Goal: Task Accomplishment & Management: Use online tool/utility

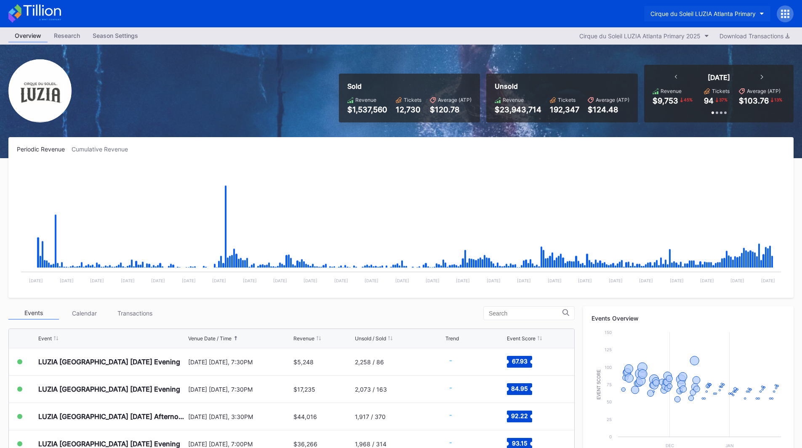
click at [686, 16] on div "Cirque du Soleil LUZIA Atlanta Primary" at bounding box center [702, 13] width 105 height 7
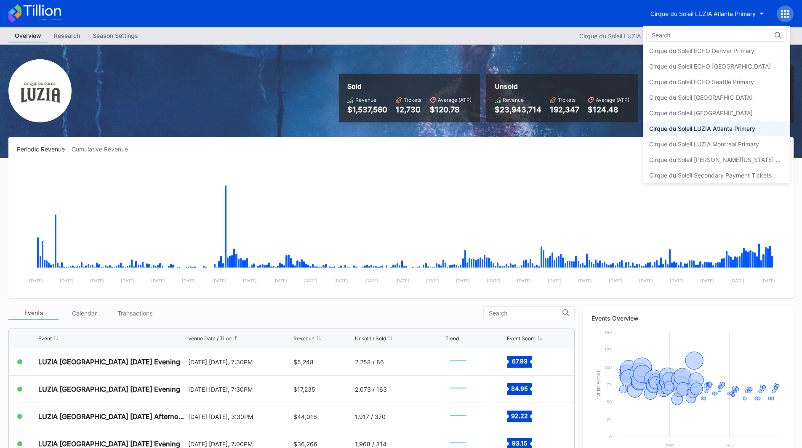
scroll to position [21, 0]
click at [753, 152] on div "Cirque du Soleil [PERSON_NAME][US_STATE] Primary" at bounding box center [716, 157] width 147 height 16
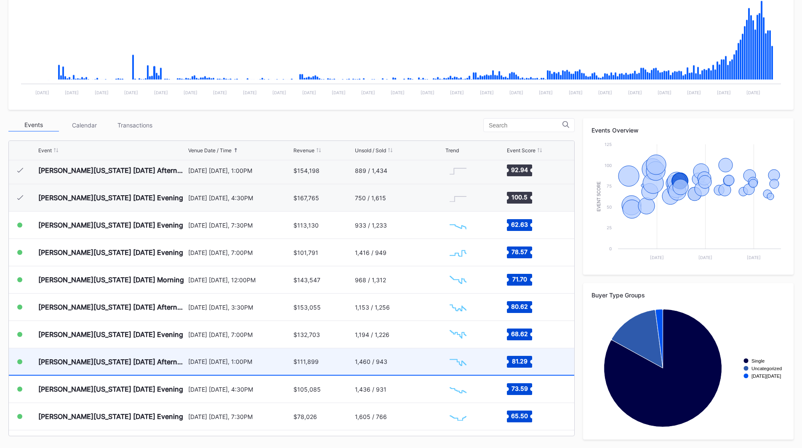
scroll to position [189, 0]
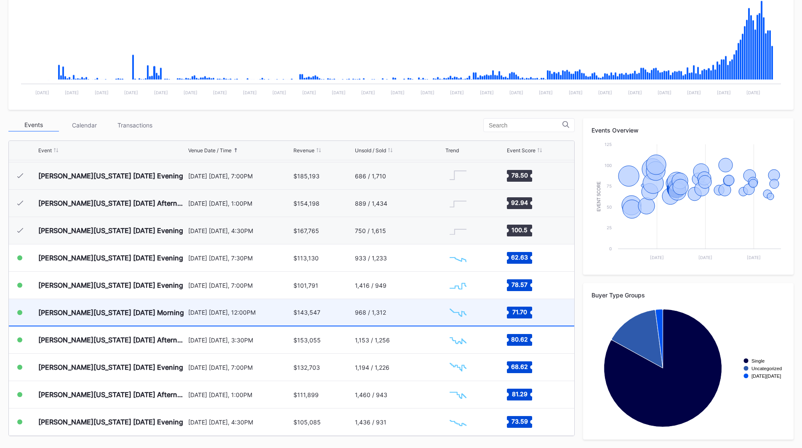
click at [338, 314] on div "$143,547" at bounding box center [322, 312] width 59 height 27
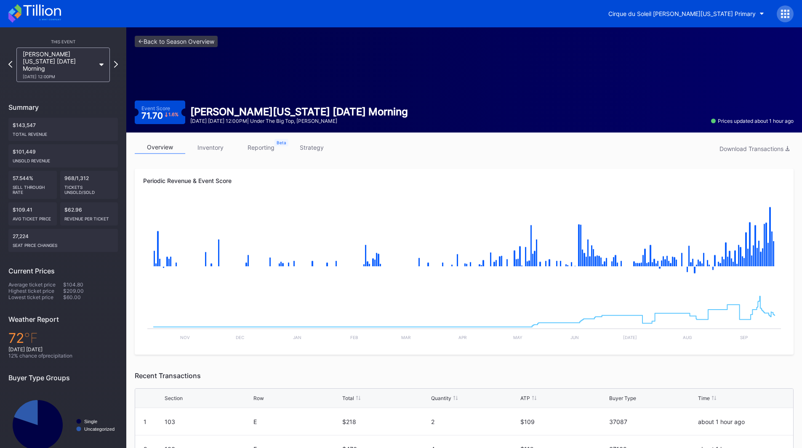
click at [261, 143] on link "reporting" at bounding box center [261, 147] width 50 height 13
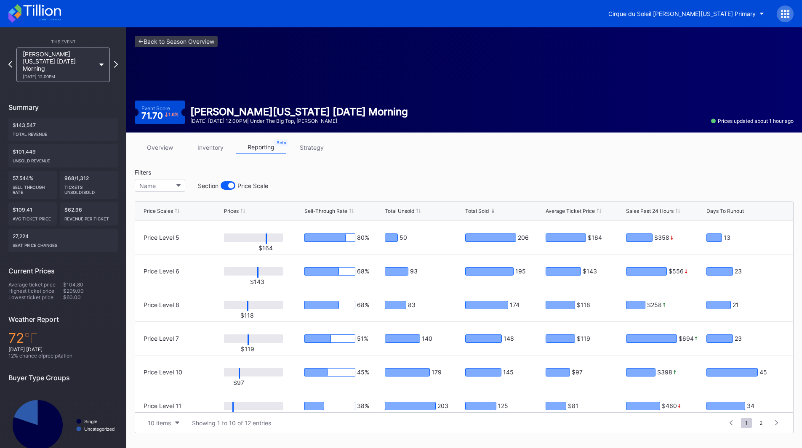
click at [223, 147] on link "inventory" at bounding box center [210, 147] width 50 height 13
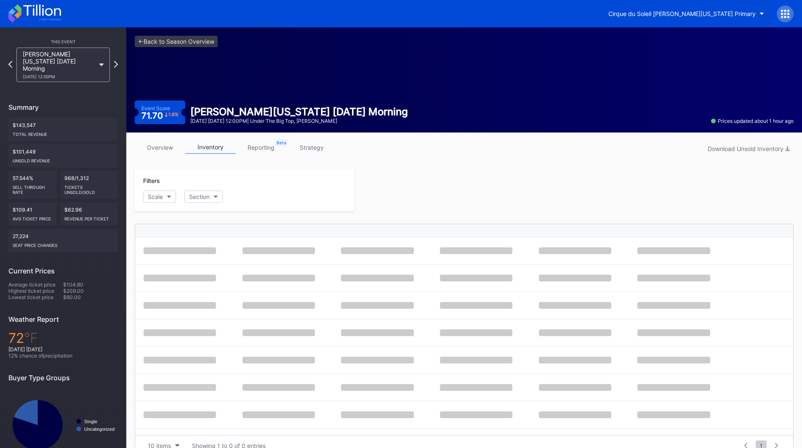
click at [299, 147] on link "strategy" at bounding box center [311, 147] width 50 height 13
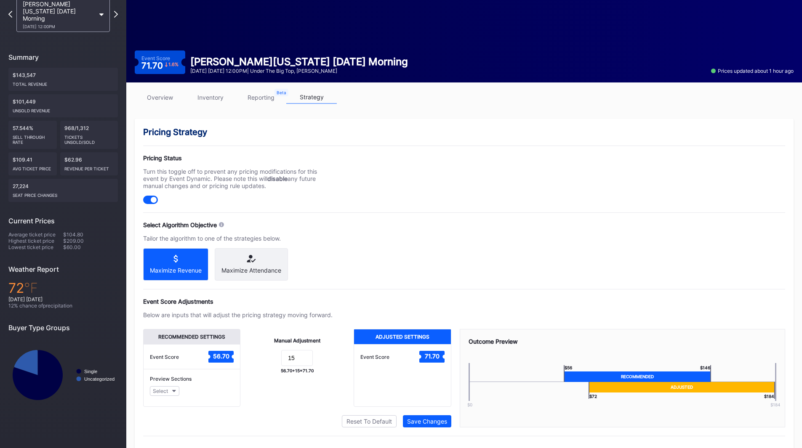
scroll to position [71, 0]
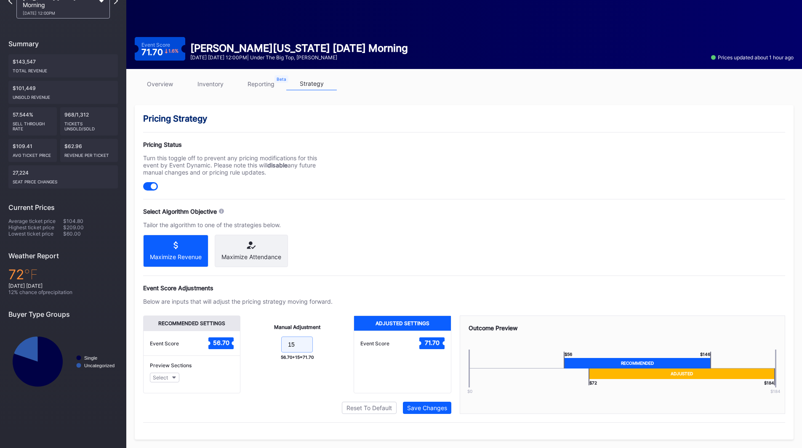
drag, startPoint x: 296, startPoint y: 341, endPoint x: 268, endPoint y: 342, distance: 28.2
click at [268, 342] on form "15" at bounding box center [297, 346] width 96 height 18
type input "2"
type input "30"
click at [442, 409] on div "Save Changes" at bounding box center [427, 407] width 40 height 7
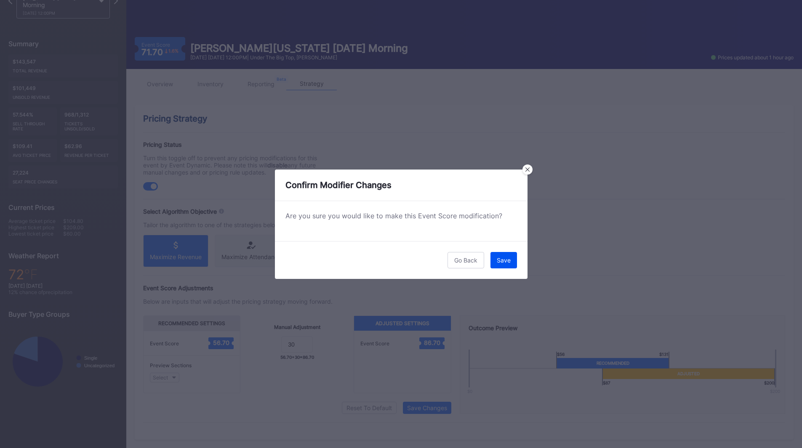
click at [506, 265] on button "Save" at bounding box center [503, 260] width 27 height 16
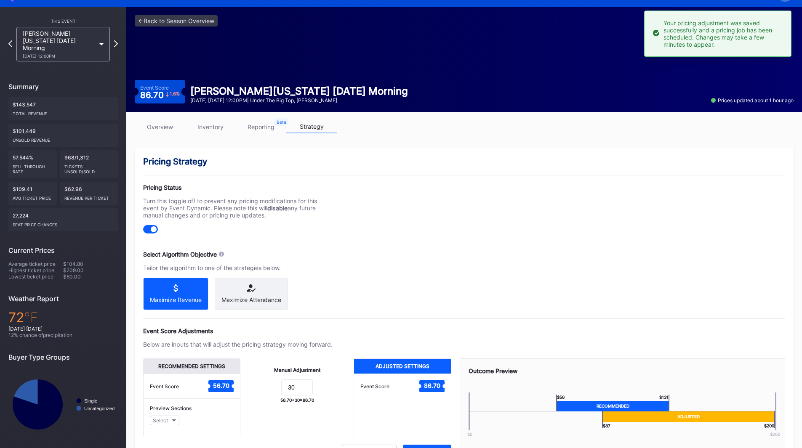
scroll to position [0, 0]
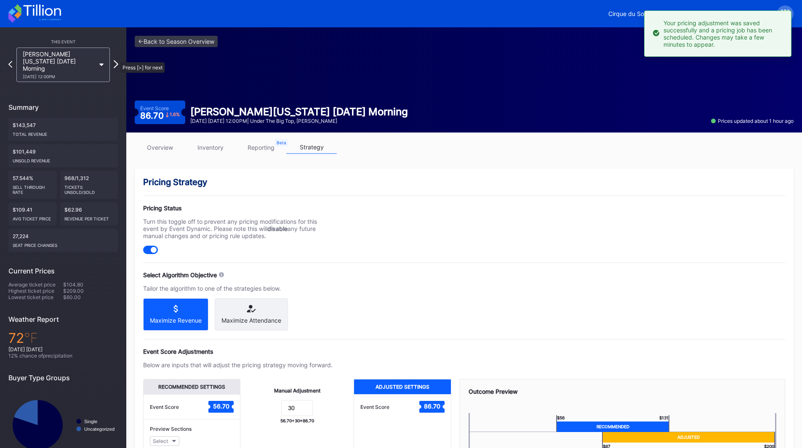
click at [116, 60] on icon at bounding box center [116, 64] width 5 height 8
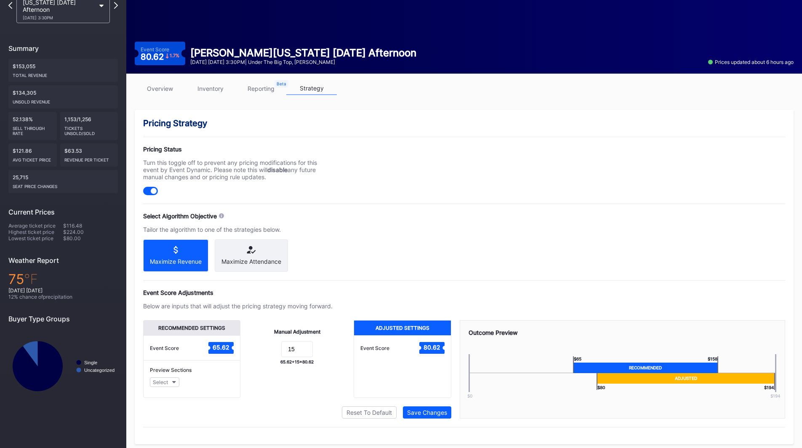
scroll to position [71, 0]
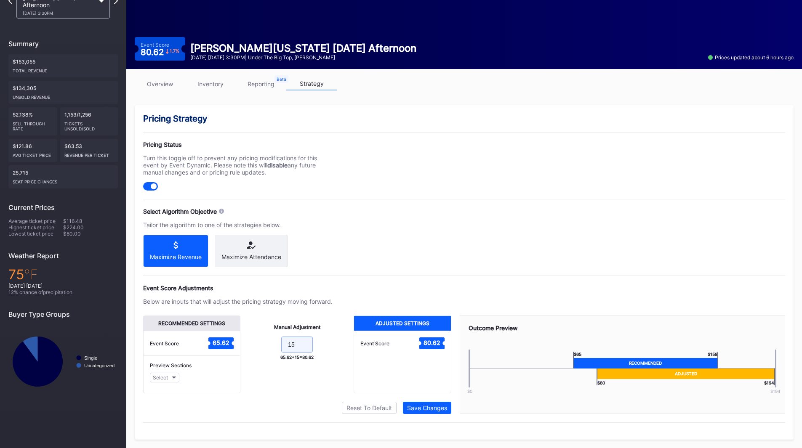
drag, startPoint x: 306, startPoint y: 341, endPoint x: 270, endPoint y: 341, distance: 35.4
click at [270, 341] on form "15" at bounding box center [297, 346] width 96 height 18
type input "20"
click at [435, 409] on div "Save Changes" at bounding box center [427, 407] width 40 height 7
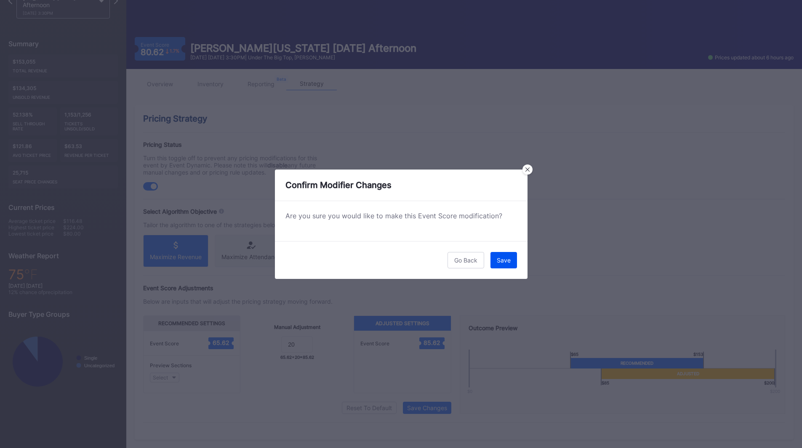
click at [508, 253] on button "Save" at bounding box center [503, 260] width 27 height 16
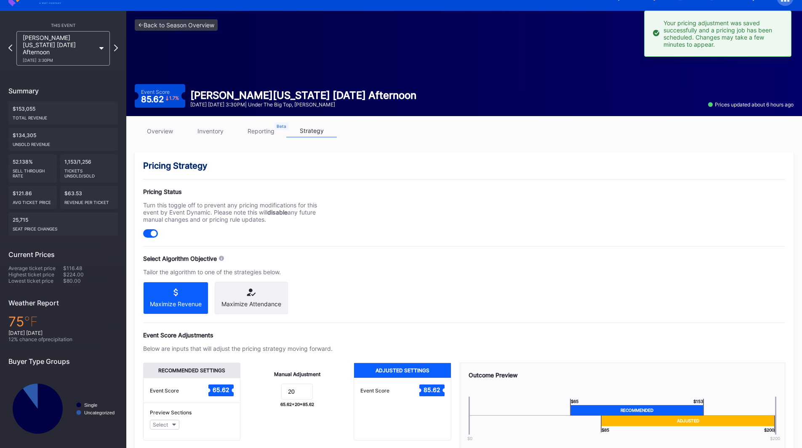
scroll to position [0, 0]
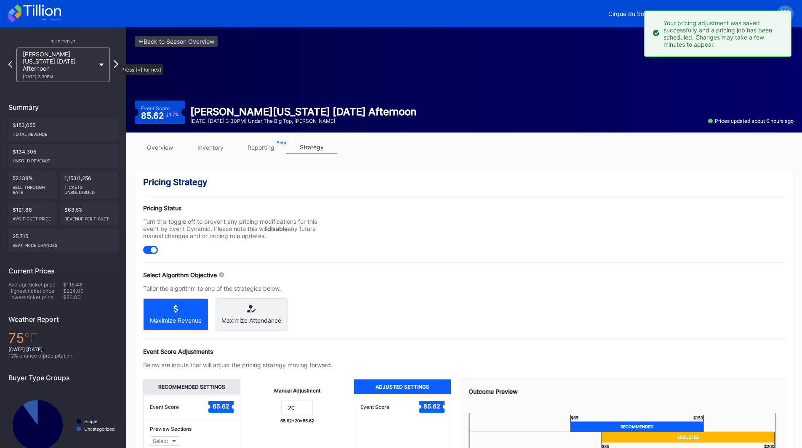
click at [115, 60] on icon at bounding box center [116, 64] width 5 height 8
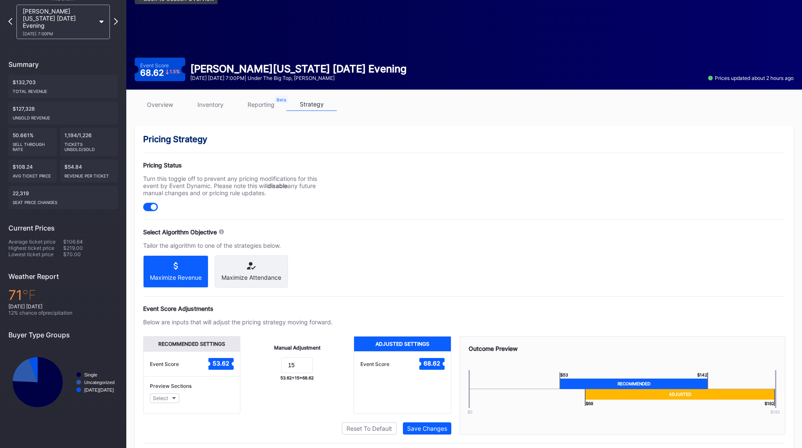
scroll to position [71, 0]
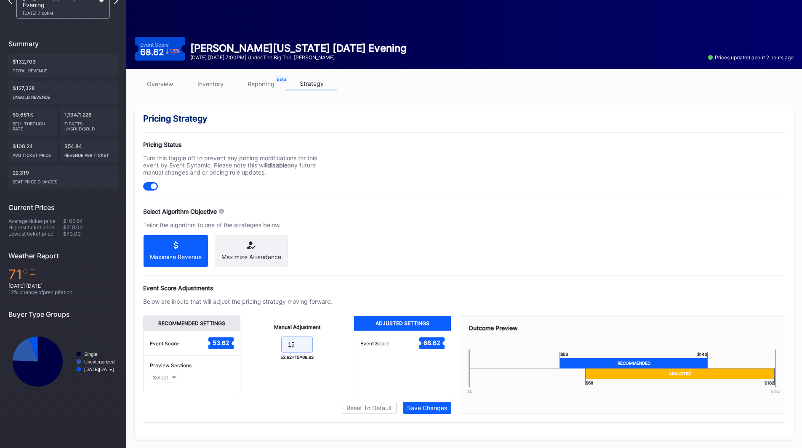
drag, startPoint x: 301, startPoint y: 342, endPoint x: 266, endPoint y: 343, distance: 34.9
click at [266, 343] on form "15" at bounding box center [297, 346] width 96 height 18
type input "30"
click at [440, 407] on div "Save Changes" at bounding box center [427, 407] width 40 height 7
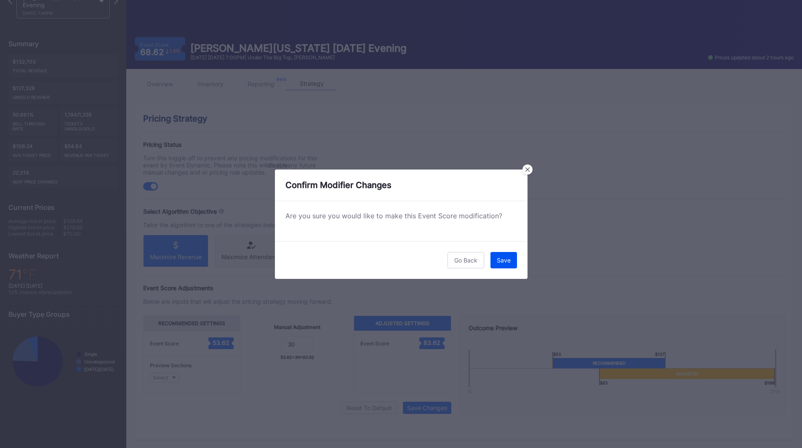
click at [502, 264] on button "Save" at bounding box center [503, 260] width 27 height 16
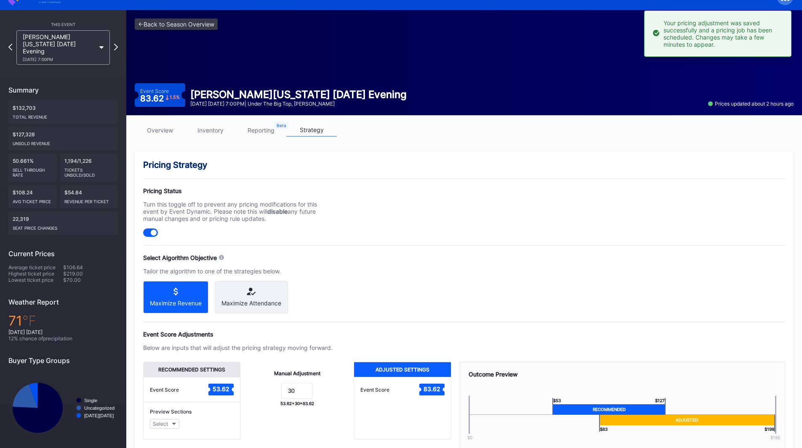
scroll to position [0, 0]
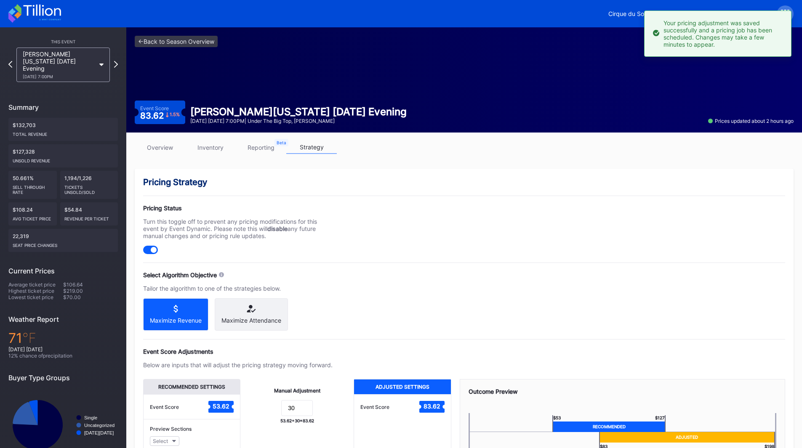
click at [24, 13] on icon at bounding box center [34, 13] width 53 height 19
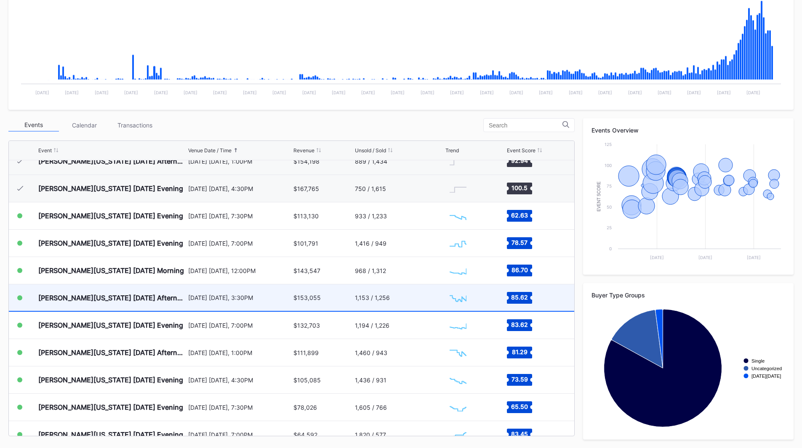
scroll to position [147, 0]
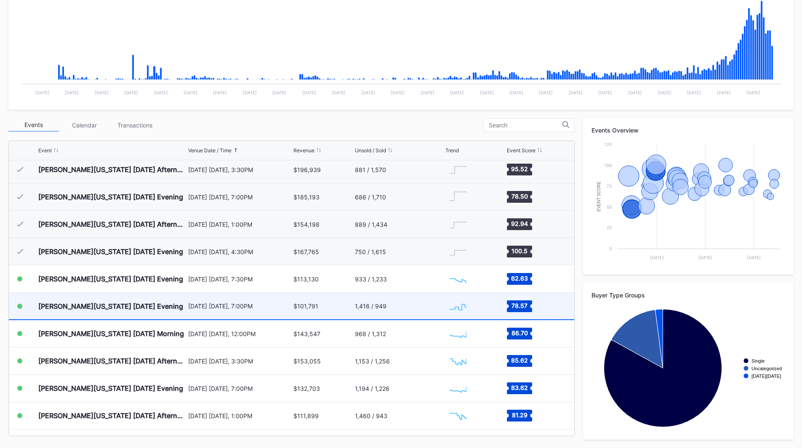
scroll to position [252, 0]
